Goal: Find specific page/section: Find specific page/section

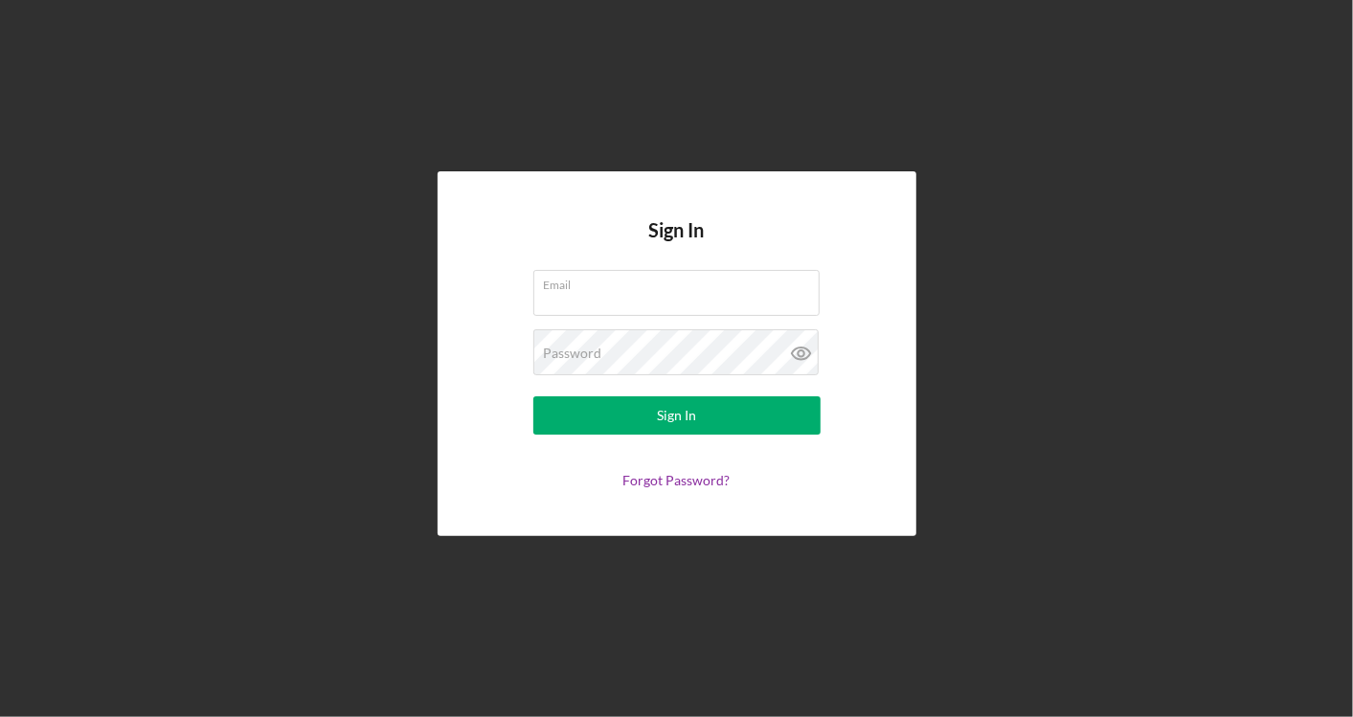
type input "[PERSON_NAME][EMAIL_ADDRESS][DOMAIN_NAME]"
click at [323, 320] on div "Sign In Email [PERSON_NAME][EMAIL_ADDRESS][DOMAIN_NAME] Password Sign In Forgot…" at bounding box center [677, 353] width 1334 height 707
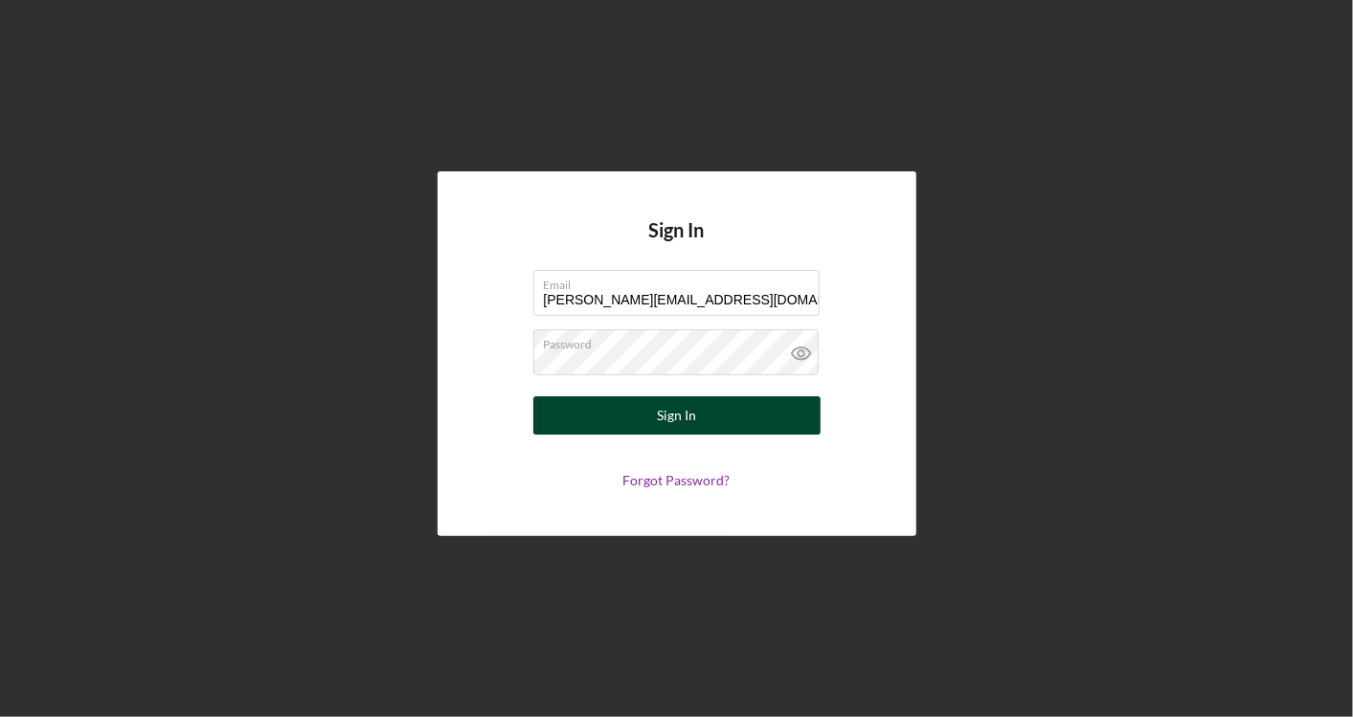
click at [754, 422] on button "Sign In" at bounding box center [676, 415] width 287 height 38
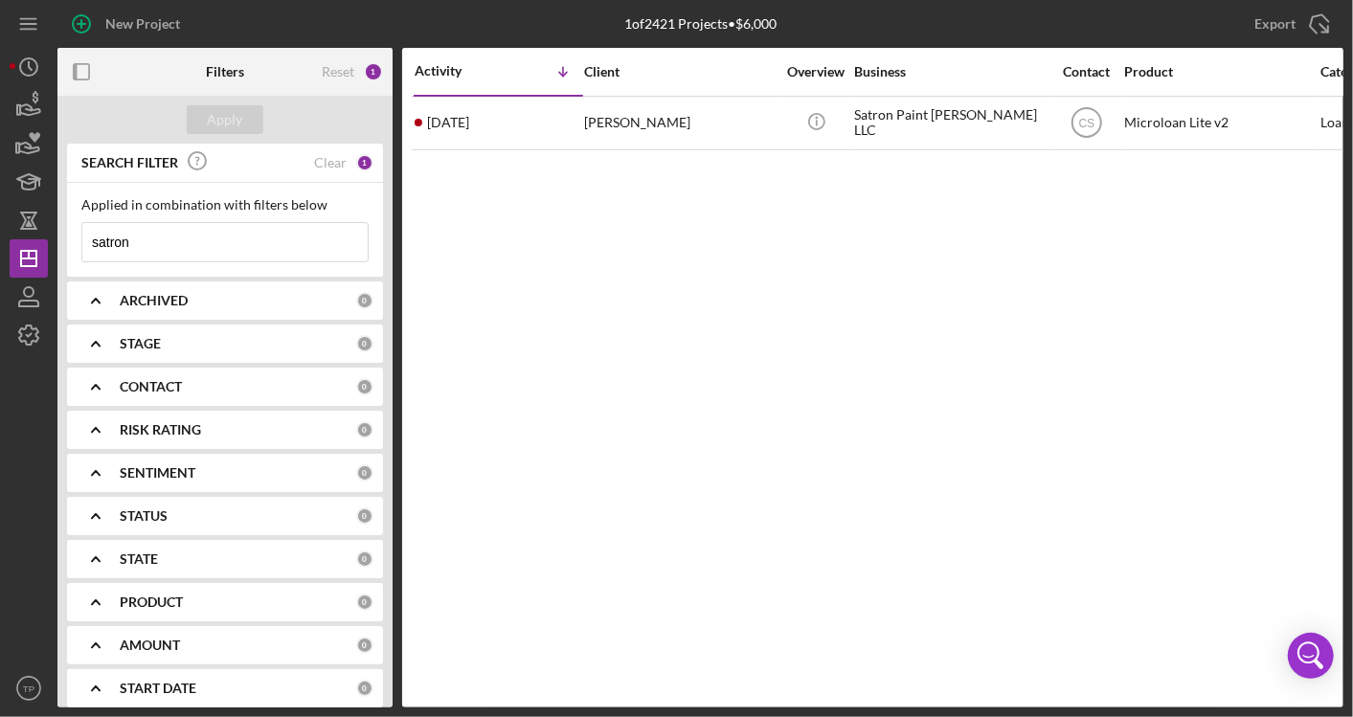
click at [187, 240] on input "satron" at bounding box center [224, 242] width 285 height 38
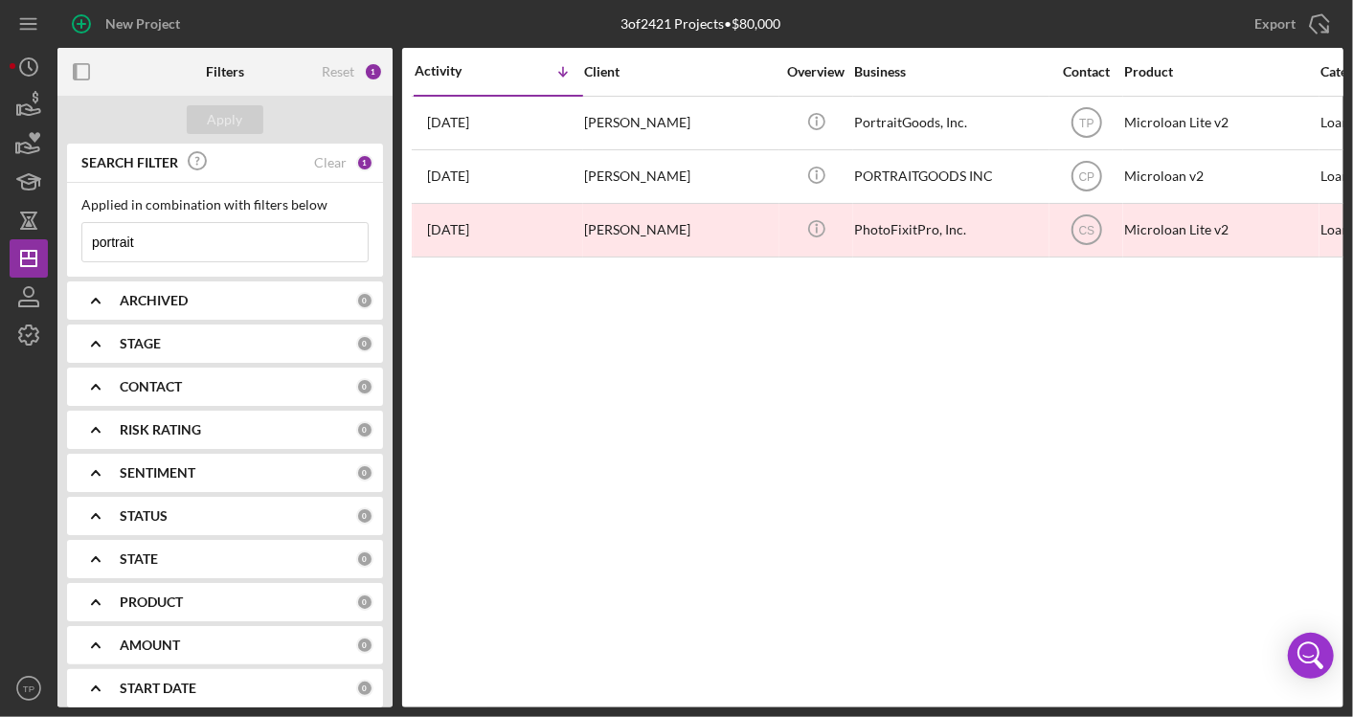
type input "portrait"
click at [329, 243] on icon "Icon/Menu Close" at bounding box center [348, 242] width 38 height 38
click at [329, 243] on input at bounding box center [224, 242] width 285 height 38
drag, startPoint x: 329, startPoint y: 243, endPoint x: 606, endPoint y: 77, distance: 322.9
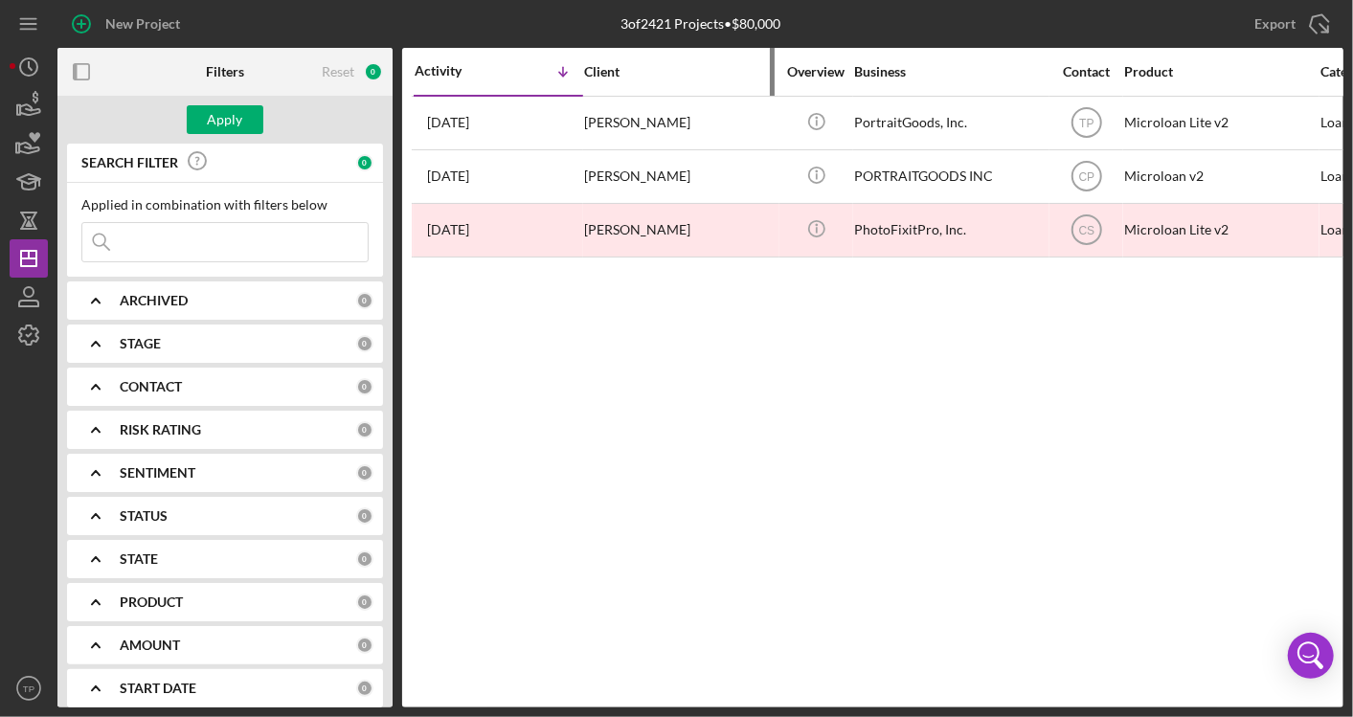
click at [606, 77] on div "Filters Reset 0 Apply SEARCH FILTER 0 Applied in combination with filters below…" at bounding box center [700, 378] width 1286 height 660
